Goal: Transaction & Acquisition: Purchase product/service

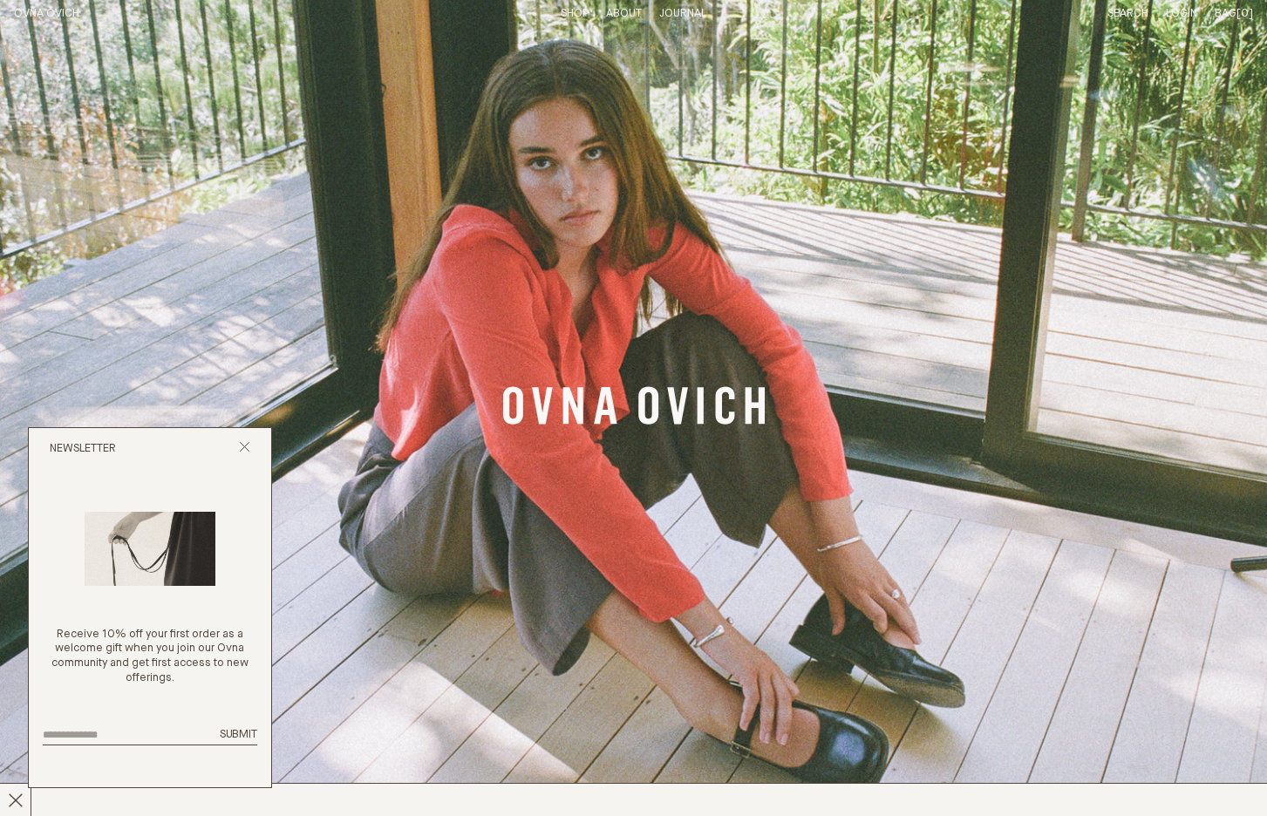
click at [239, 452] on icon "Close popup" at bounding box center [244, 446] width 11 height 11
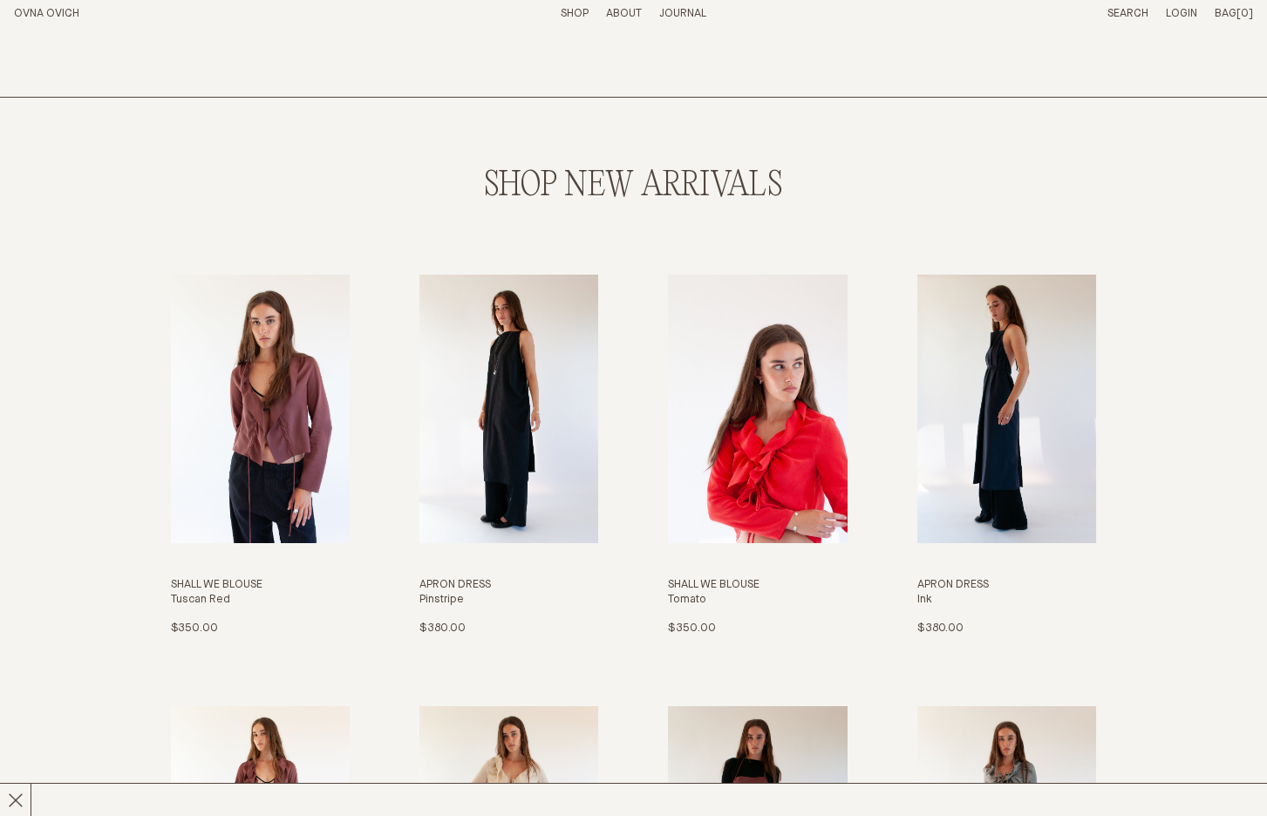
scroll to position [865, 0]
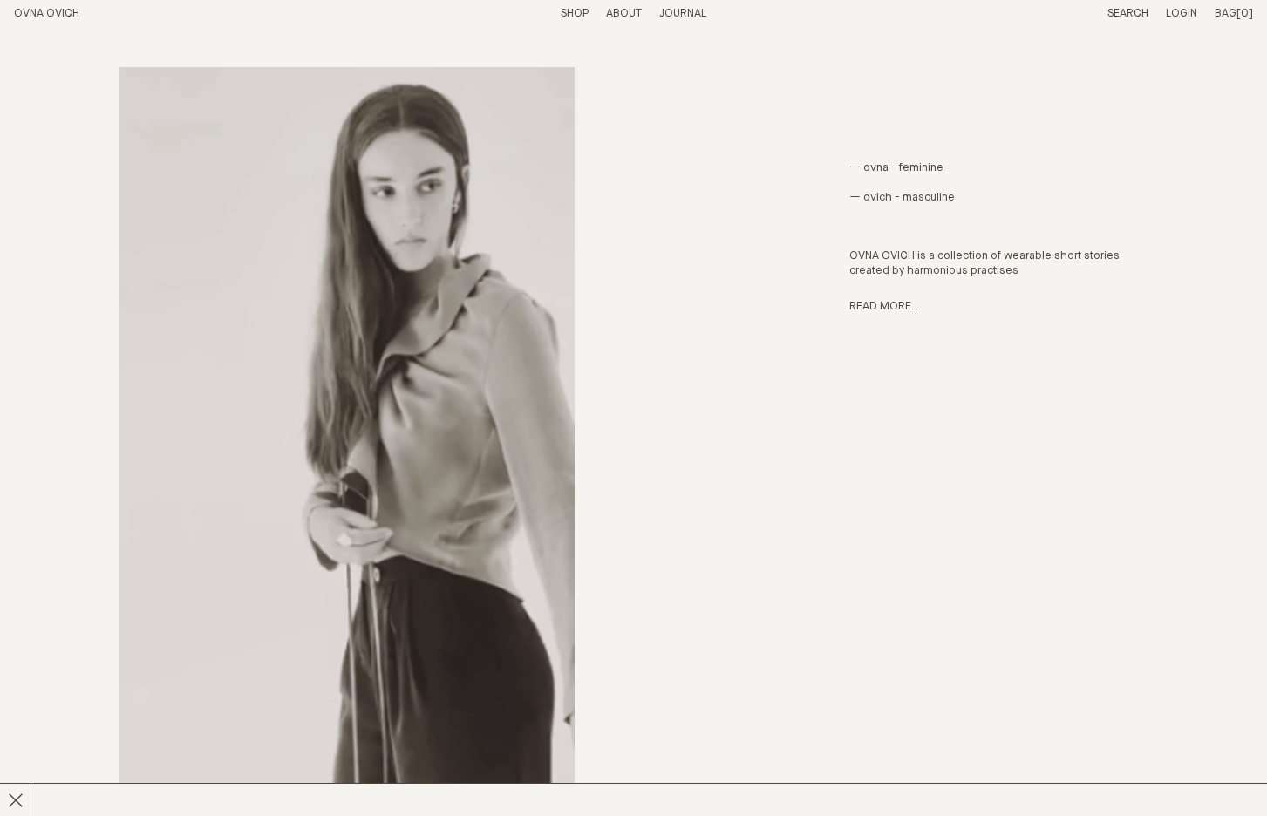
click at [574, 14] on link "Shop" at bounding box center [575, 13] width 28 height 11
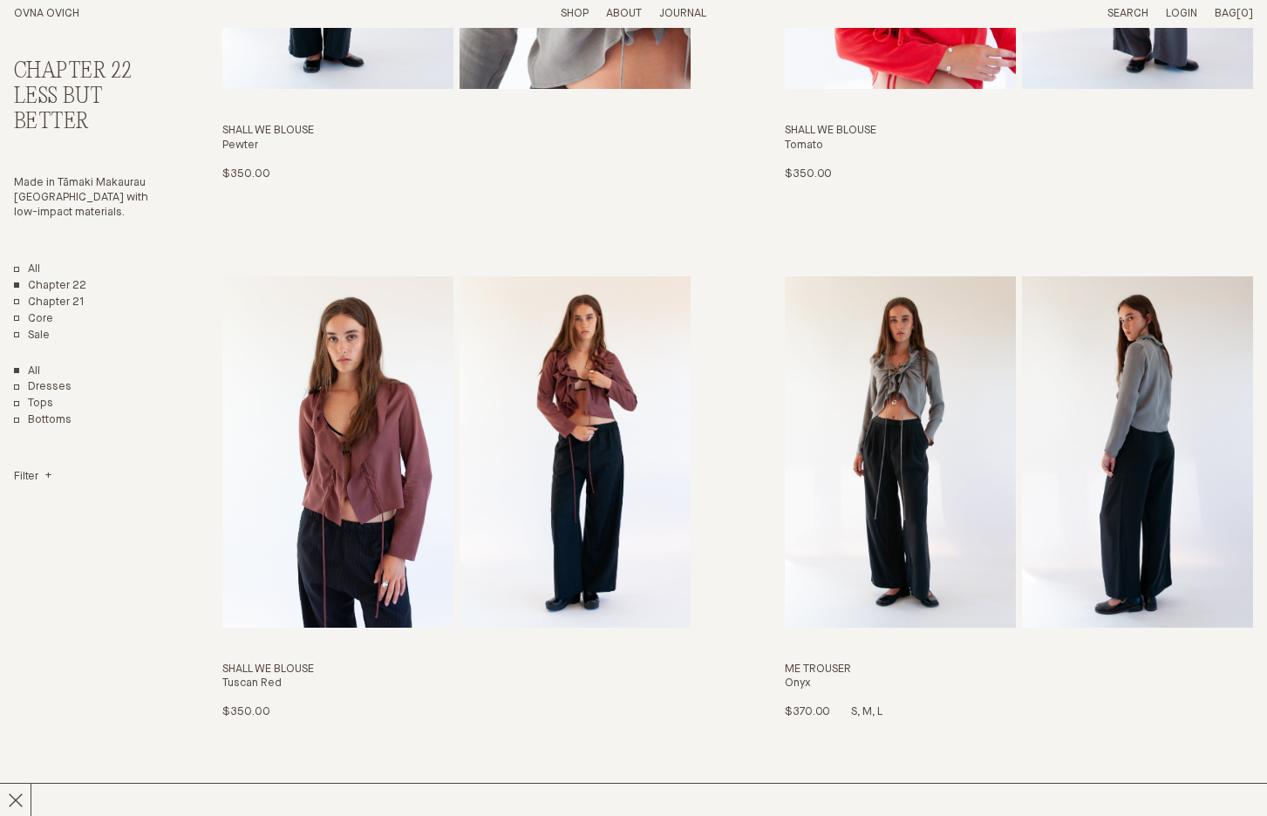
scroll to position [2270, 0]
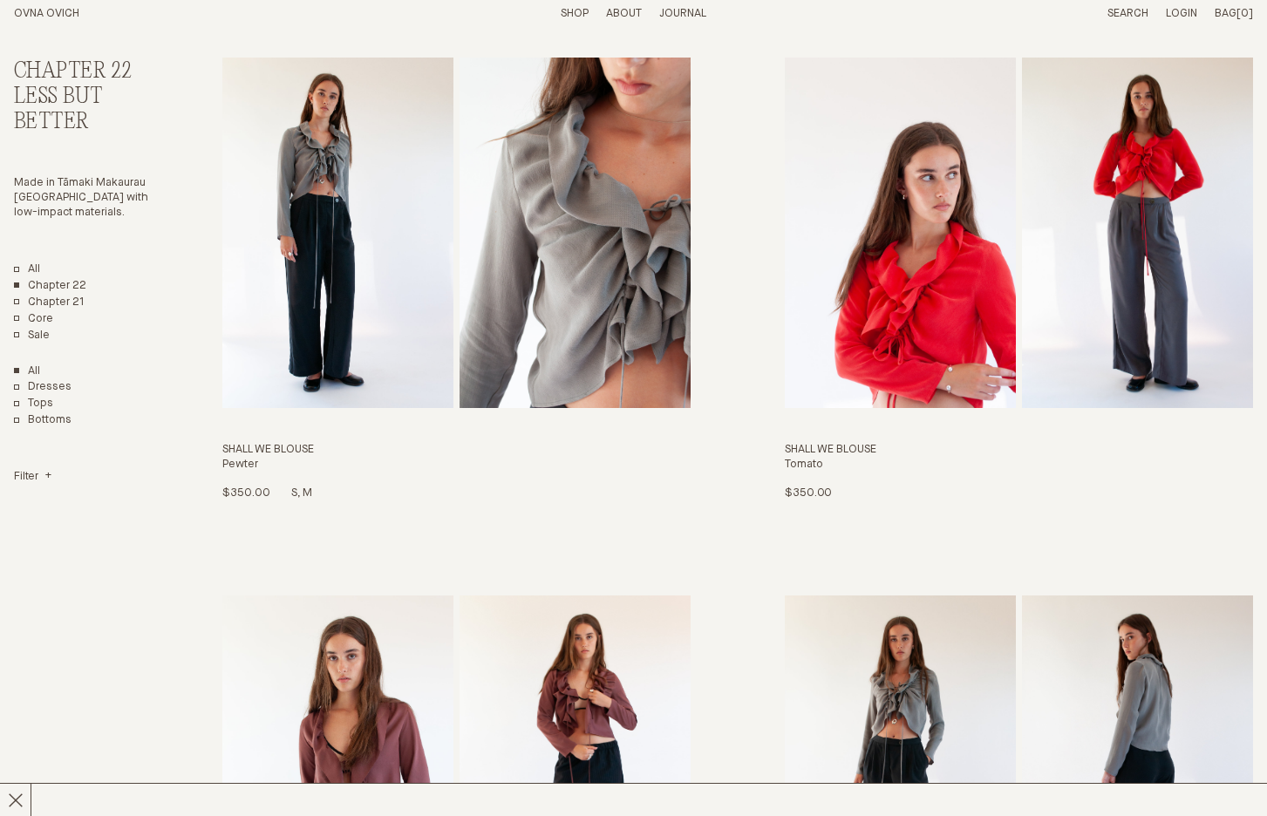
click at [420, 287] on img "Shall We Blouse" at bounding box center [337, 233] width 231 height 351
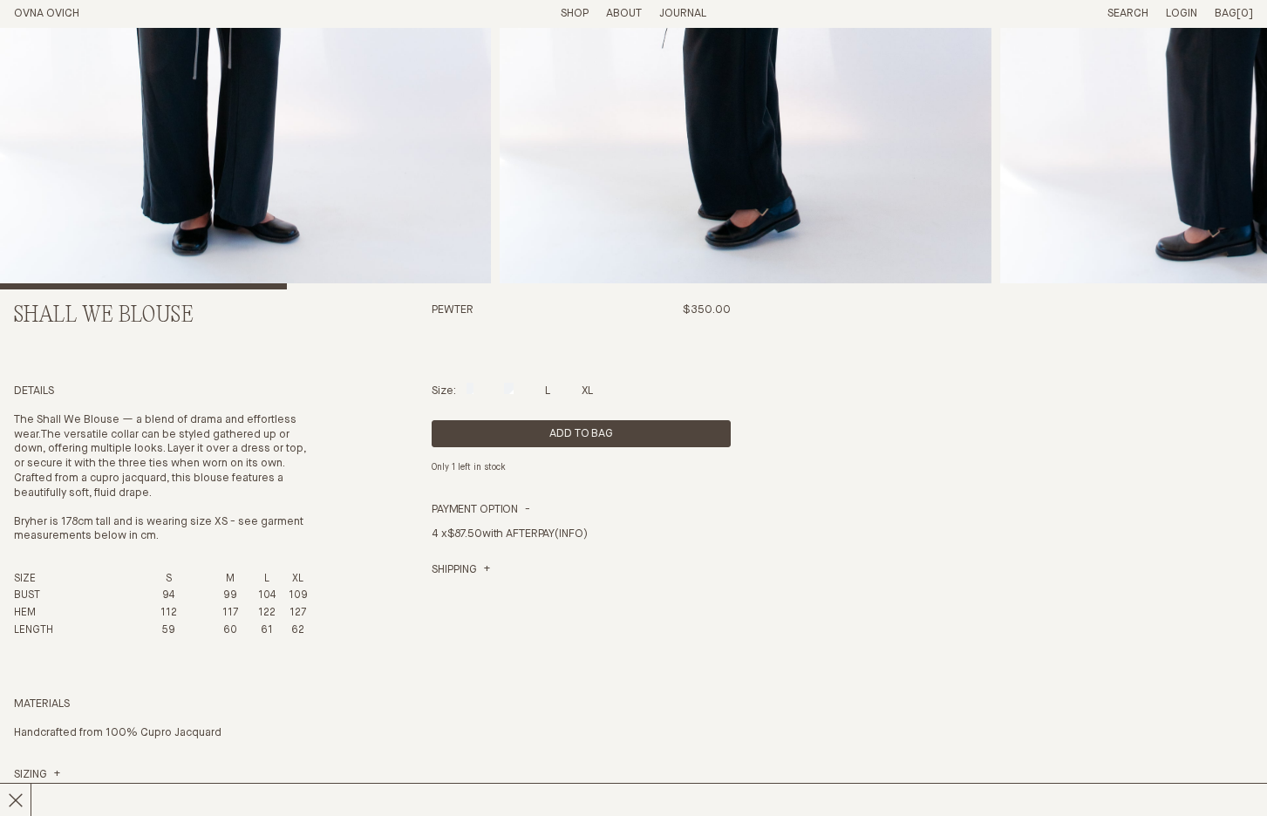
scroll to position [117, 0]
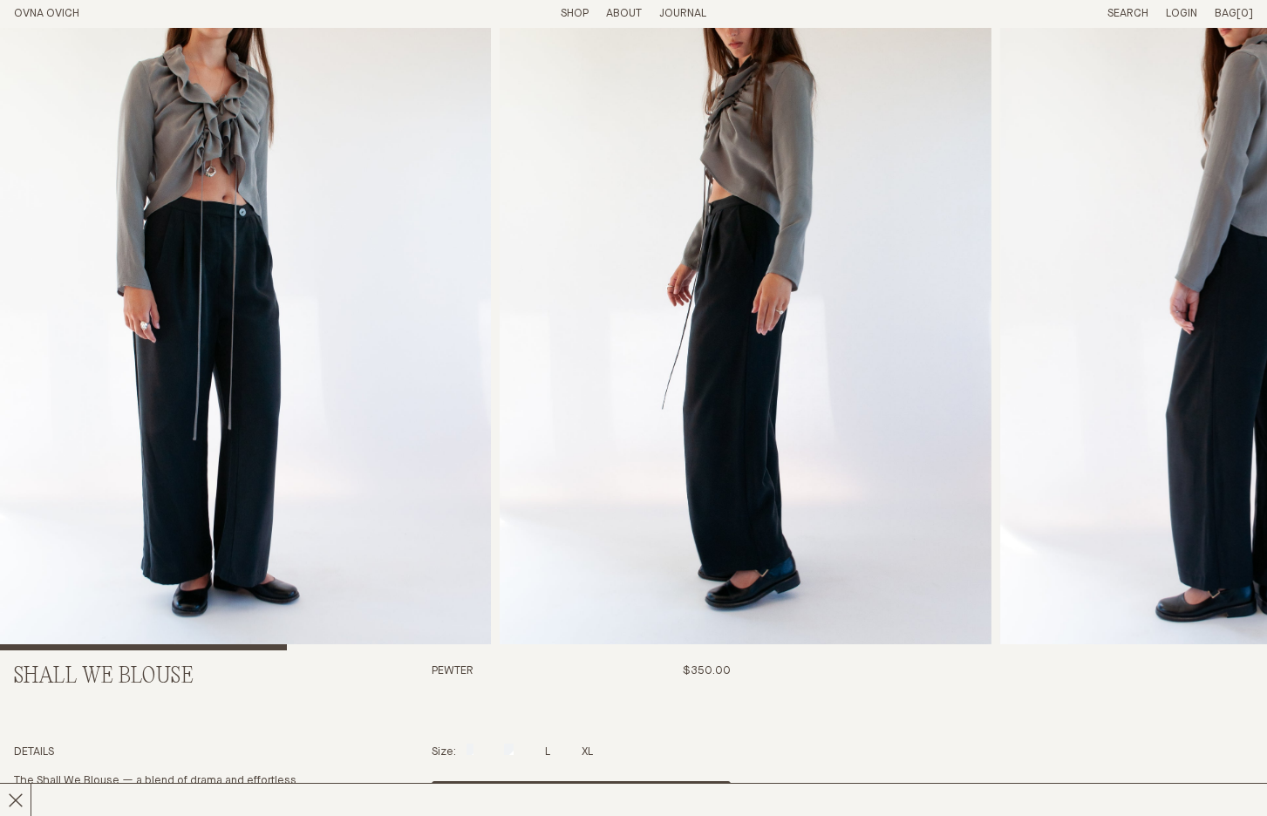
click at [827, 426] on img "2 / 8" at bounding box center [745, 280] width 491 height 739
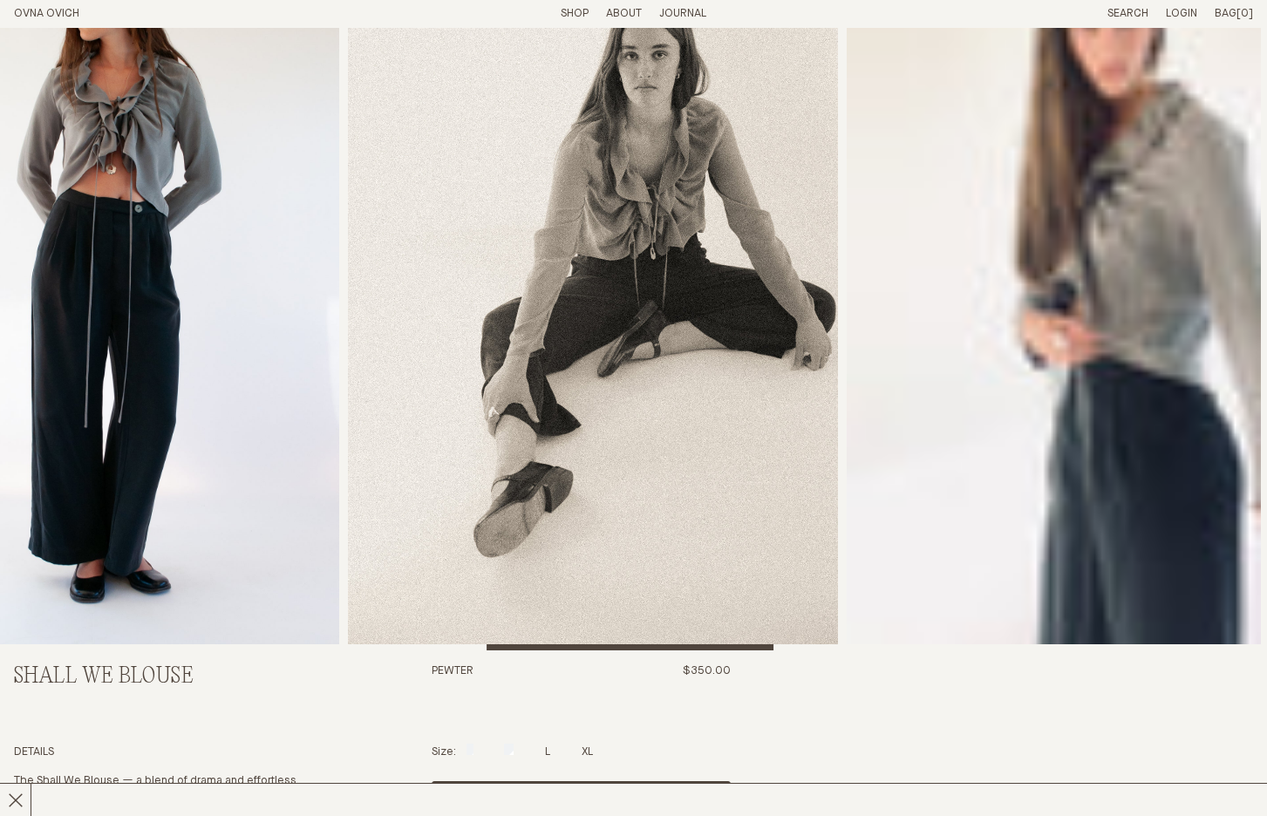
click at [157, 318] on img "5 / 8" at bounding box center [93, 280] width 491 height 739
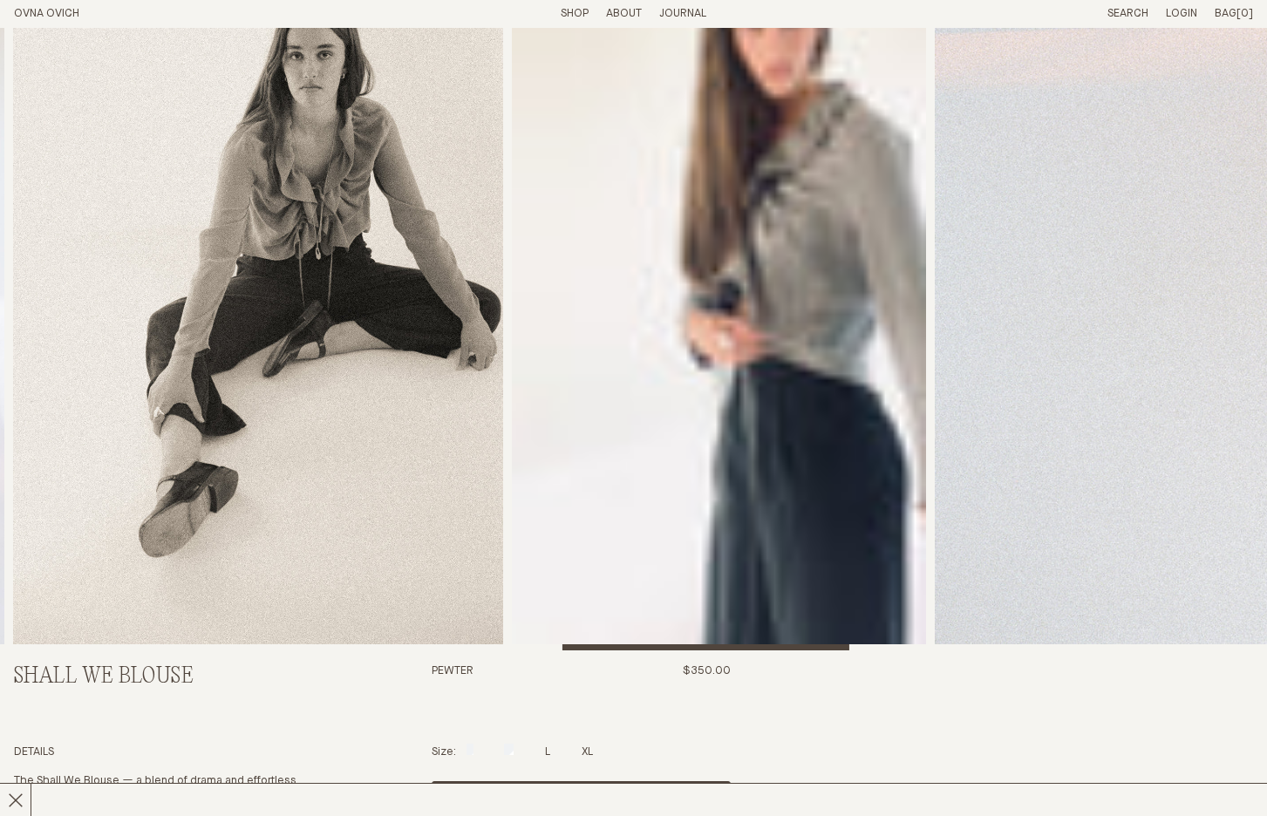
click at [251, 328] on img "6 / 8" at bounding box center [258, 280] width 490 height 739
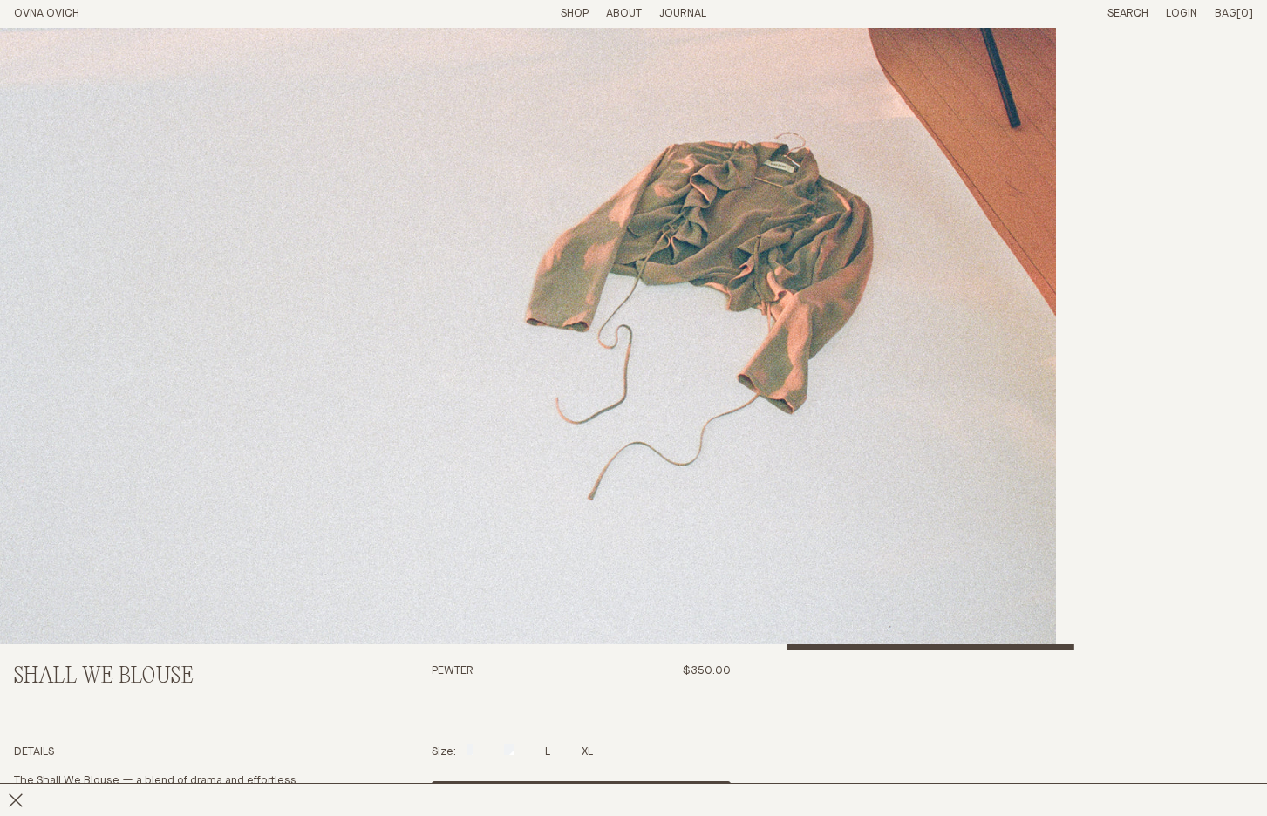
click at [5, 337] on img "8 / 8" at bounding box center [498, 280] width 1115 height 739
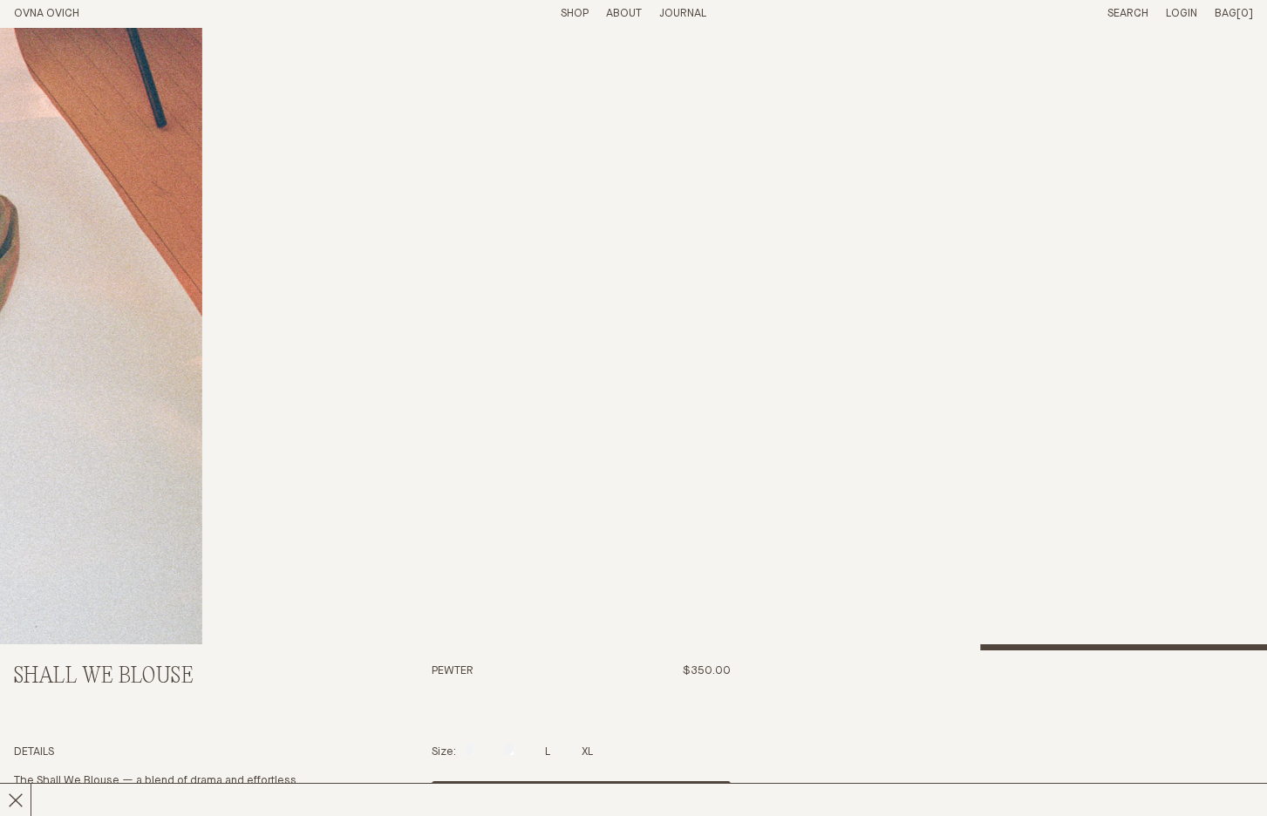
drag, startPoint x: 504, startPoint y: 417, endPoint x: 1329, endPoint y: 535, distance: 833.3
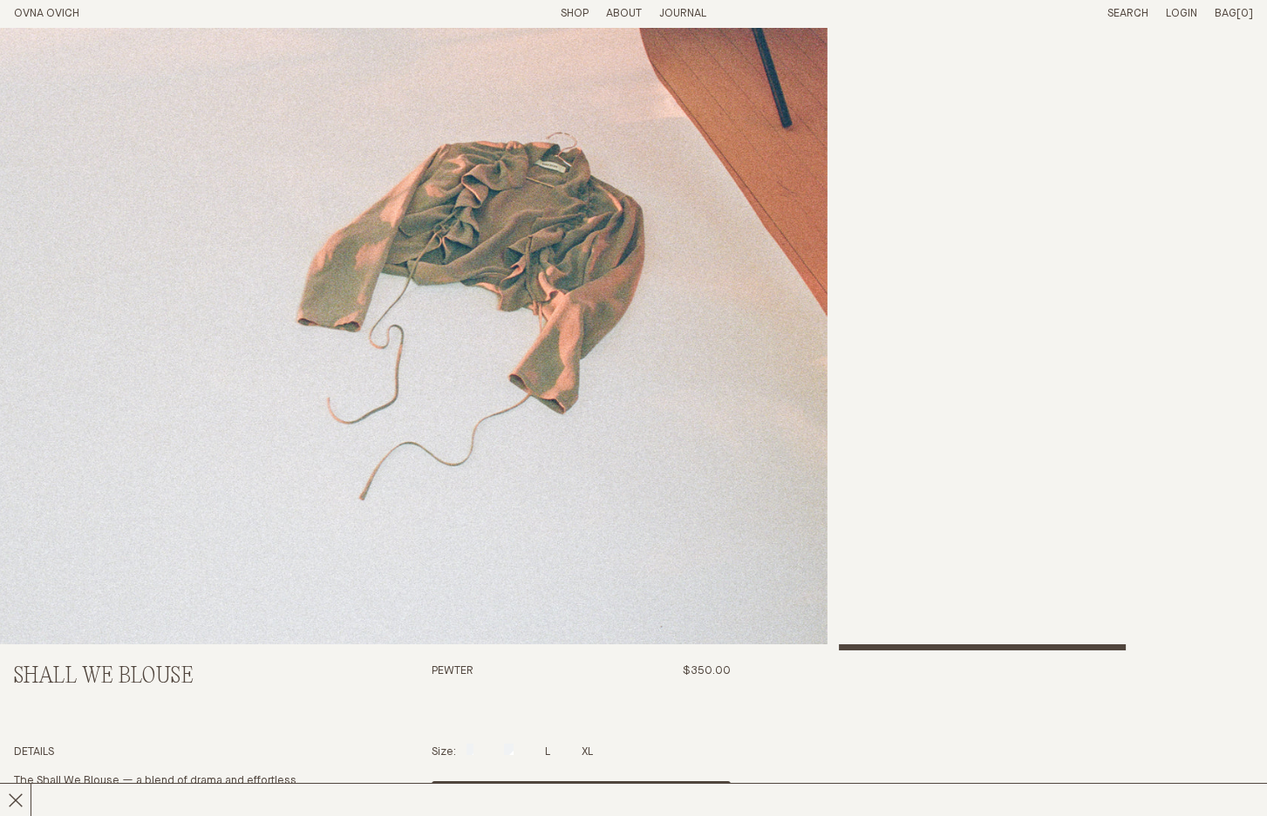
click at [827, 505] on img "8 / 8" at bounding box center [269, 280] width 1115 height 739
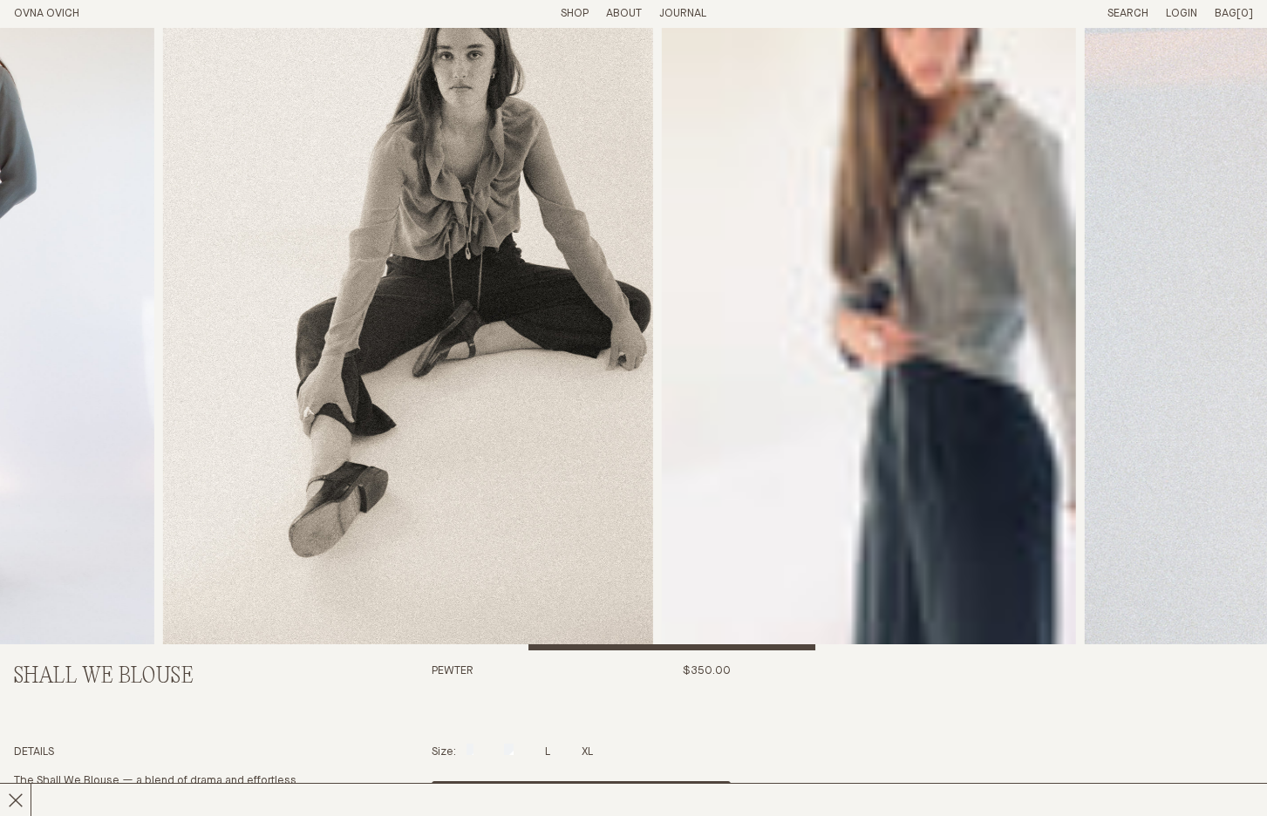
click at [653, 524] on img "6 / 8" at bounding box center [408, 280] width 490 height 739
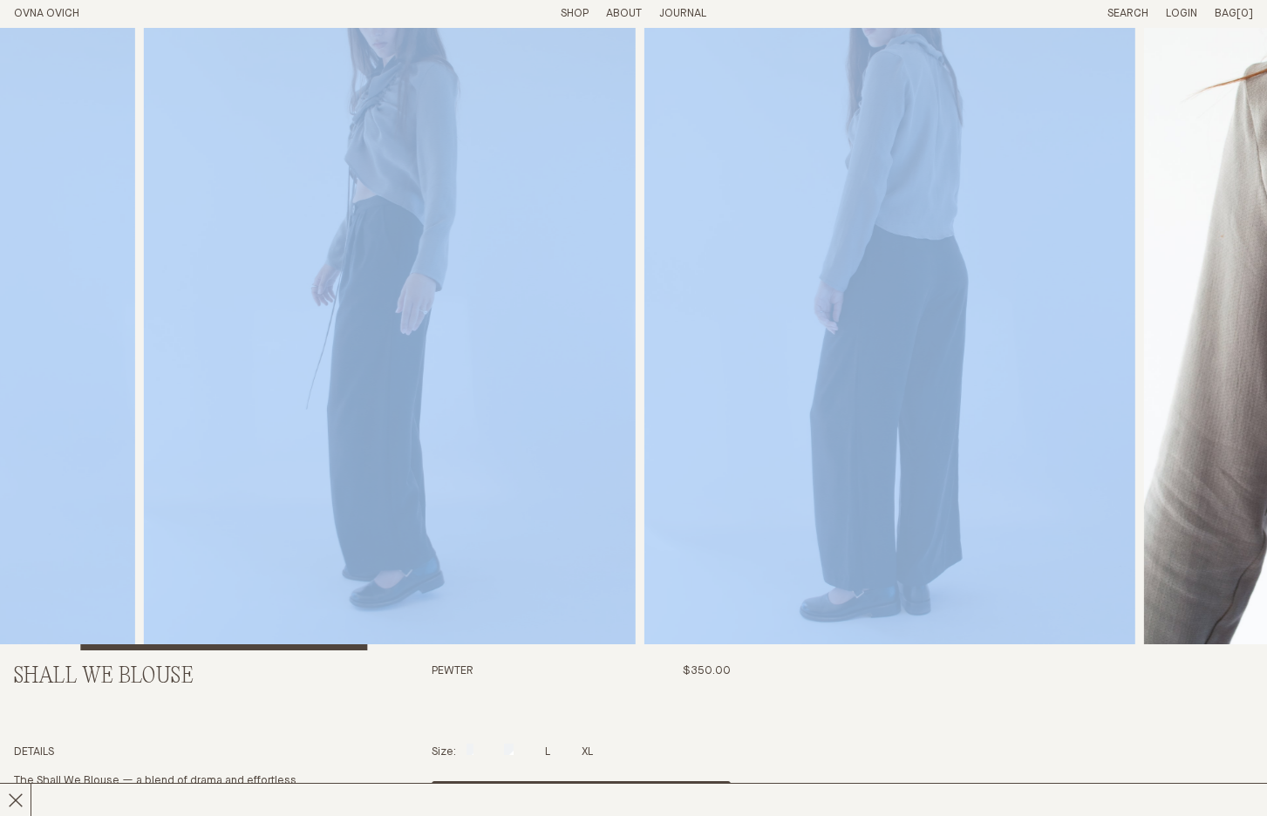
click at [1044, 551] on img "3 / 8" at bounding box center [888, 280] width 491 height 739
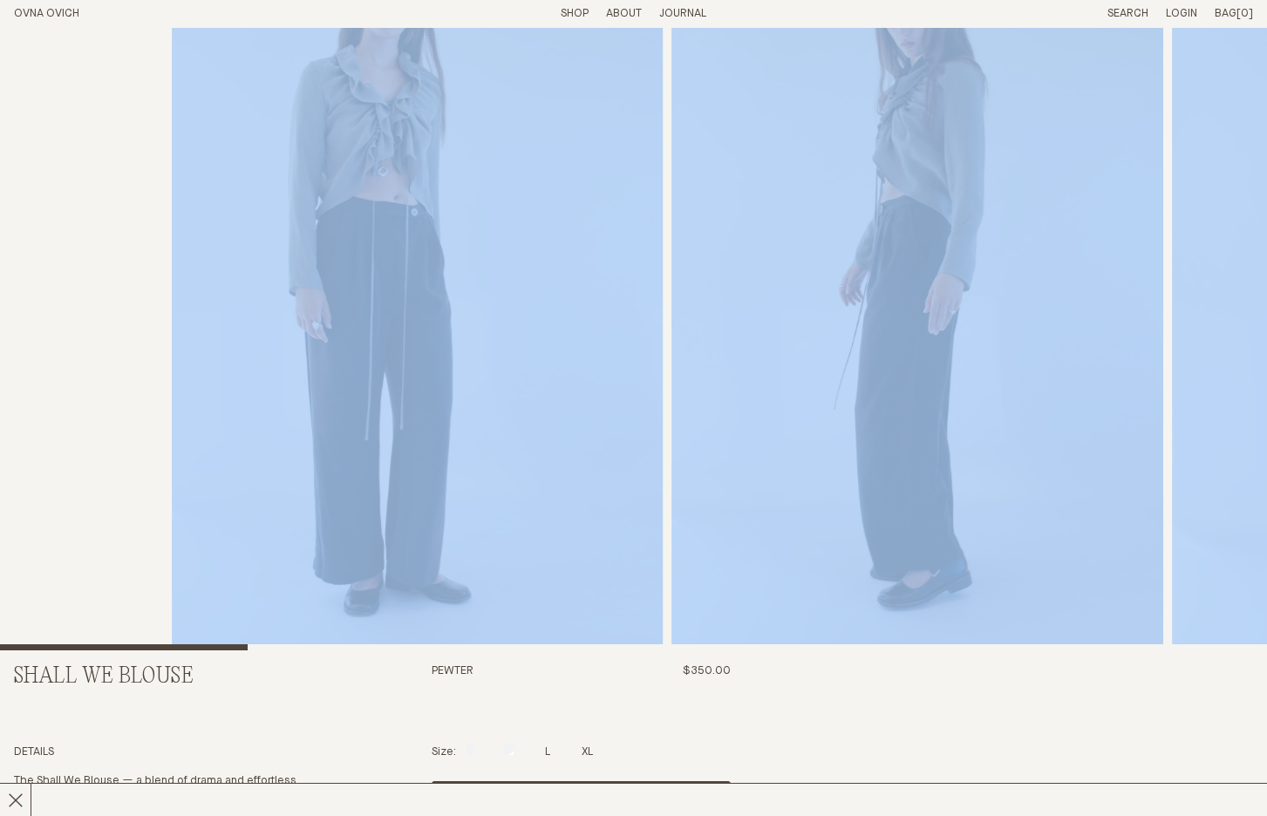
click at [1162, 552] on img "2 / 8" at bounding box center [916, 280] width 491 height 739
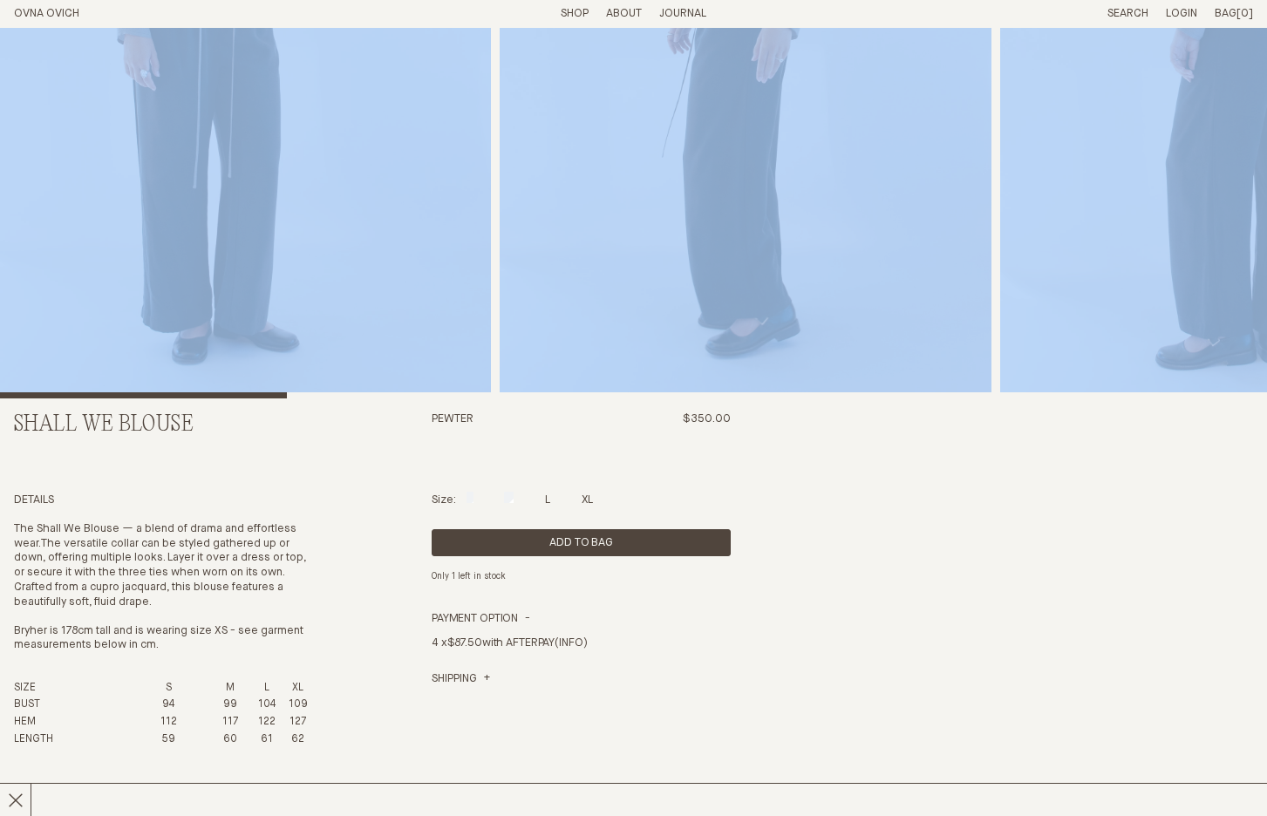
scroll to position [0, 0]
